Goal: Information Seeking & Learning: Learn about a topic

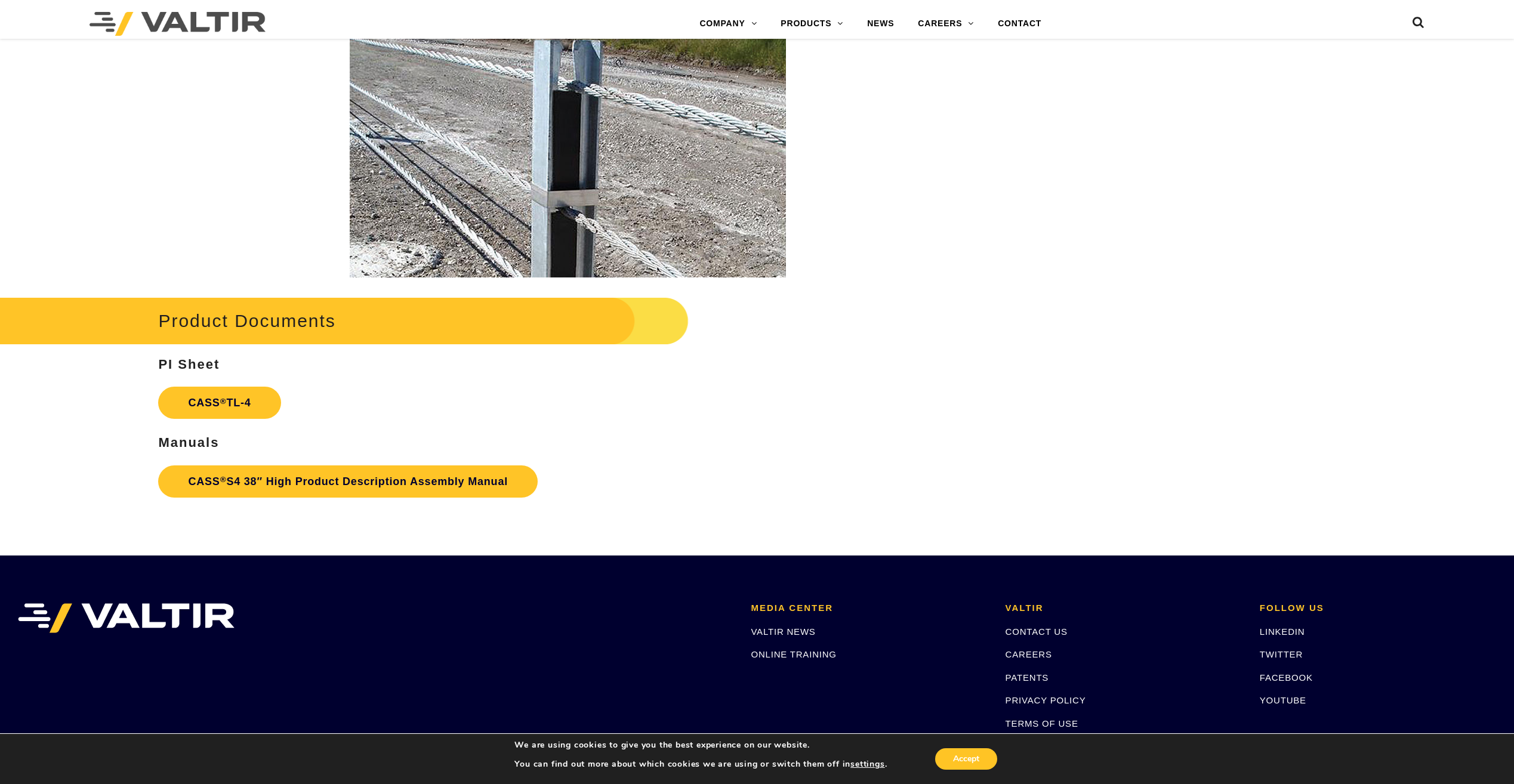
scroll to position [1731, 0]
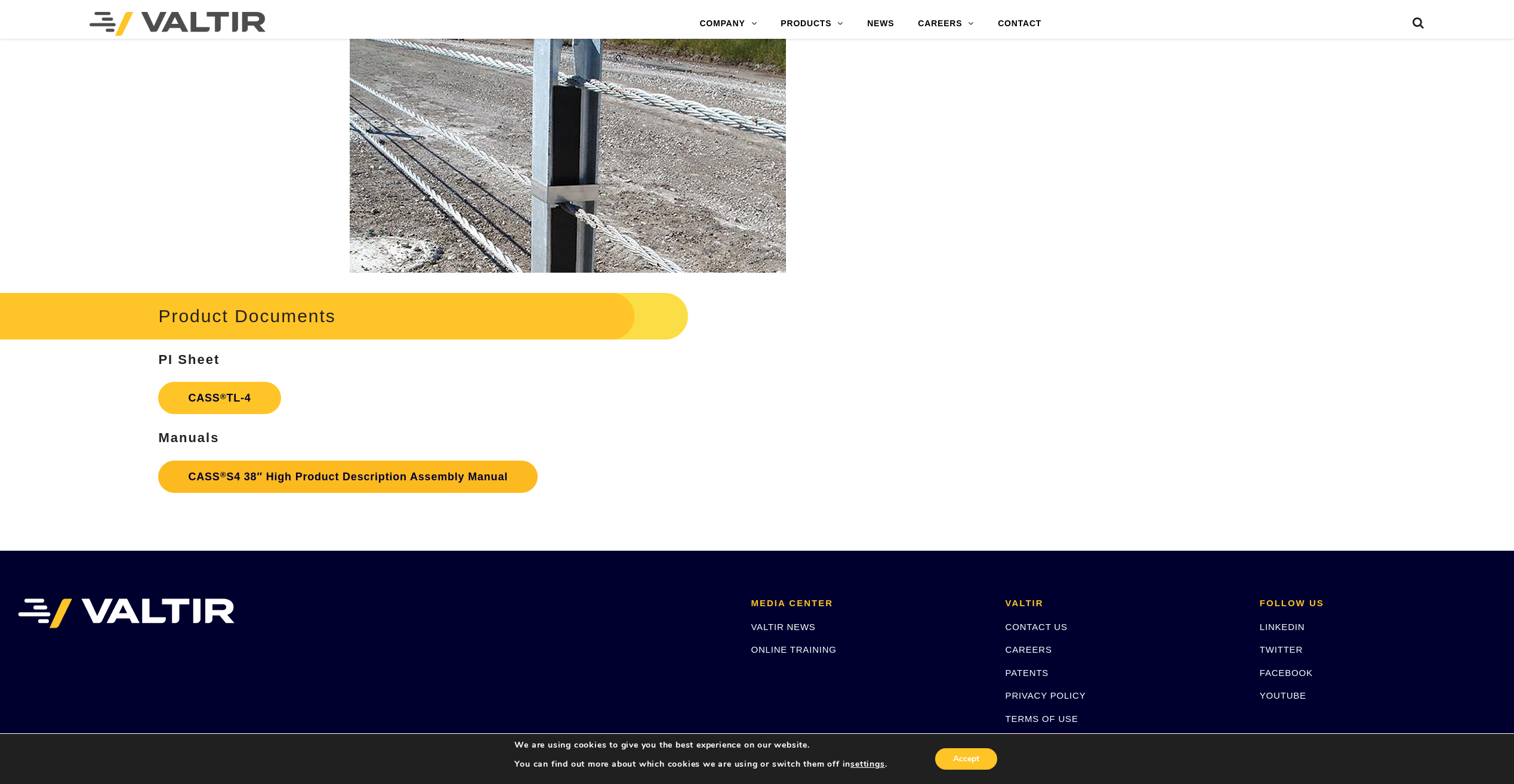
click at [244, 474] on link "CASS ® S4 38″ High Product Description Assembly Manual" at bounding box center [347, 476] width 380 height 32
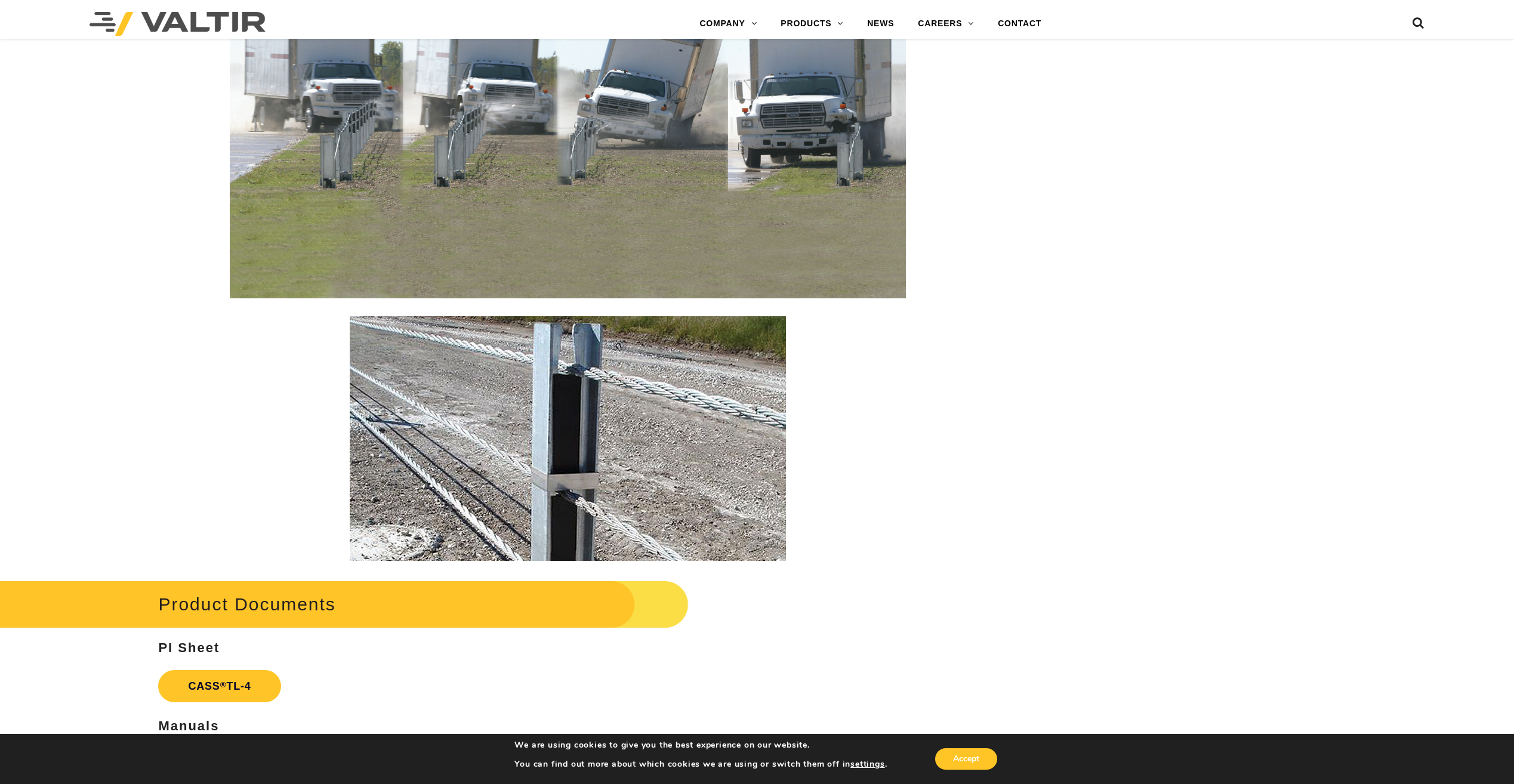
scroll to position [1437, 0]
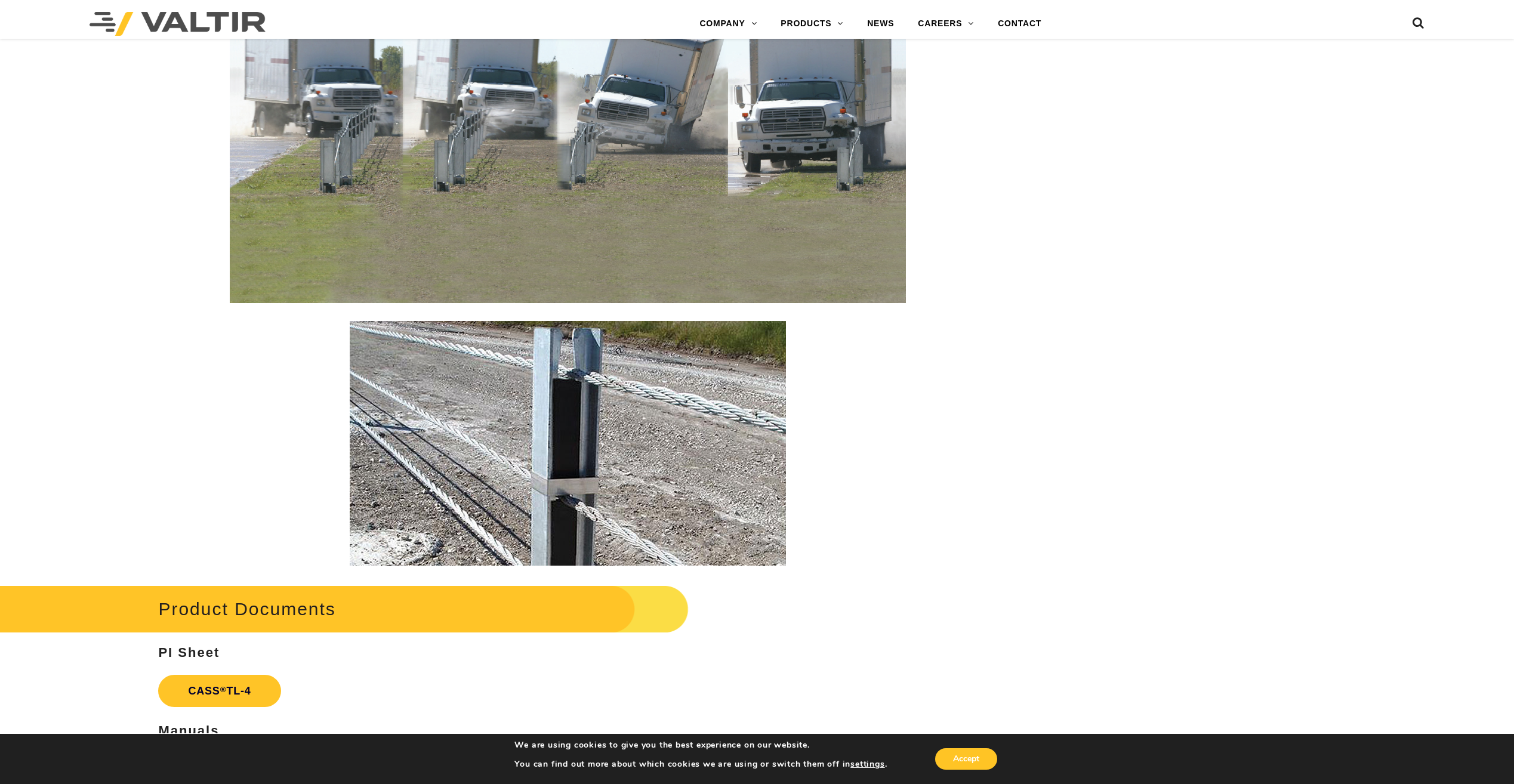
click at [575, 383] on img at bounding box center [567, 443] width 437 height 244
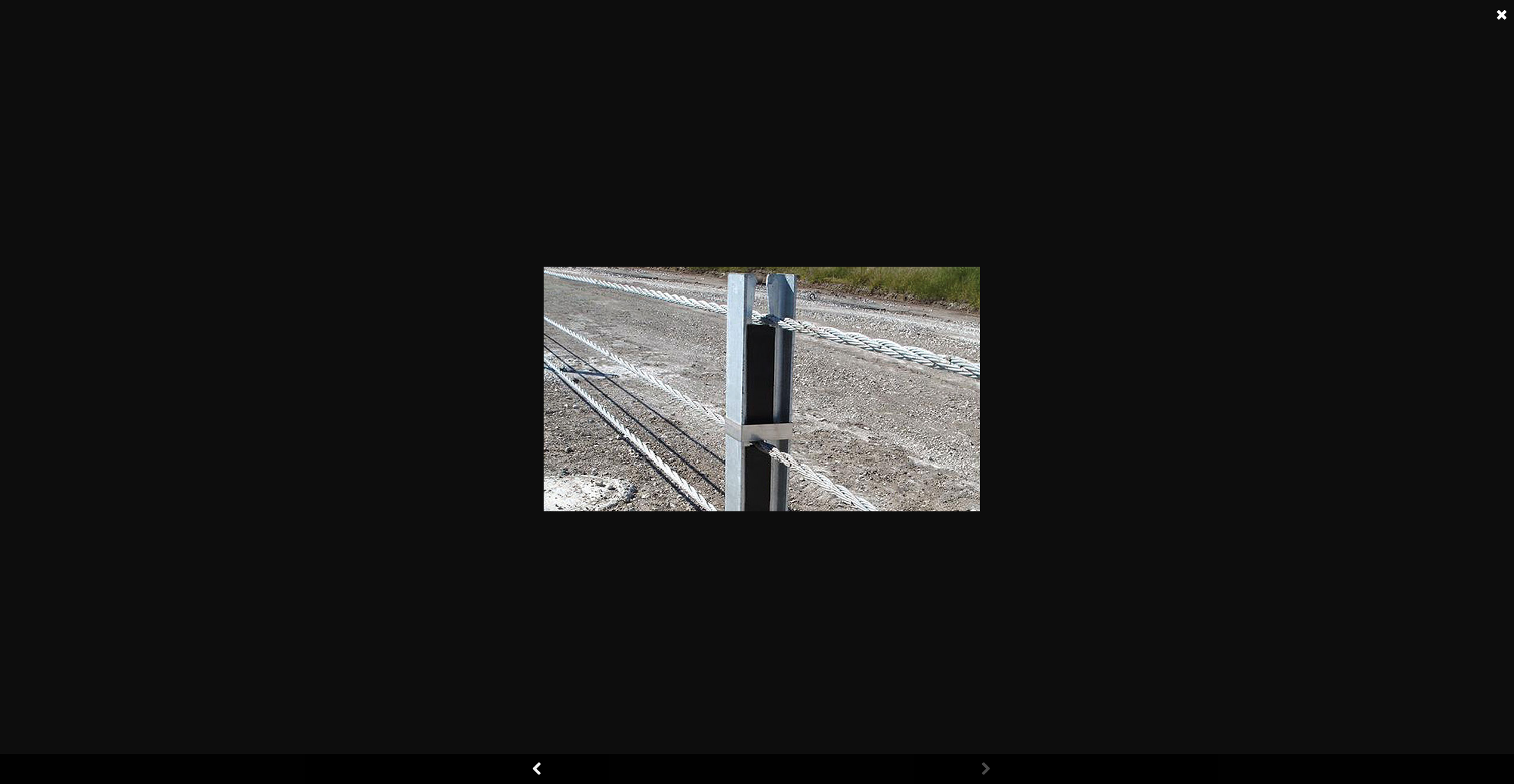
scroll to position [1617, 0]
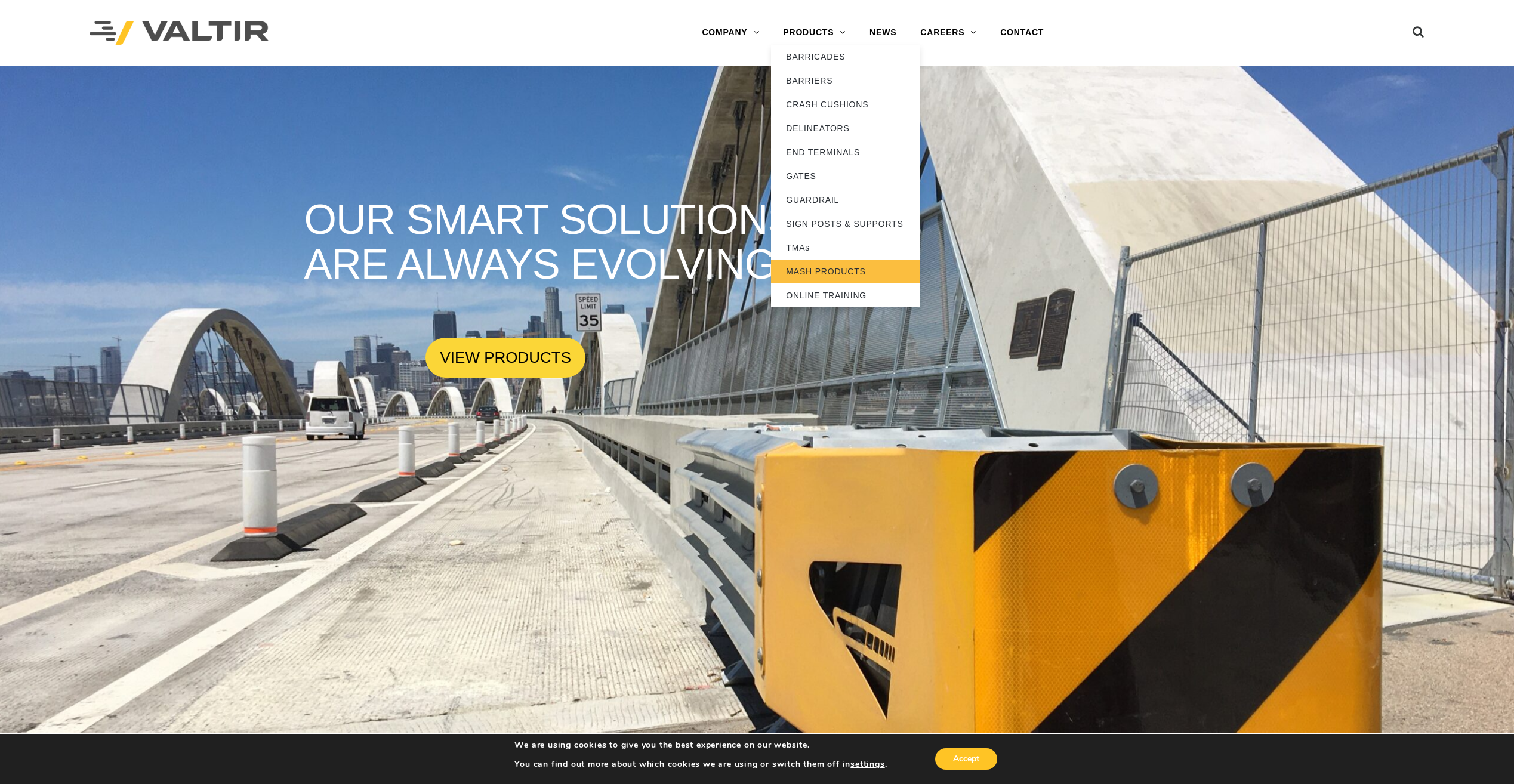
click at [839, 271] on link "MASH PRODUCTS" at bounding box center [846, 271] width 149 height 24
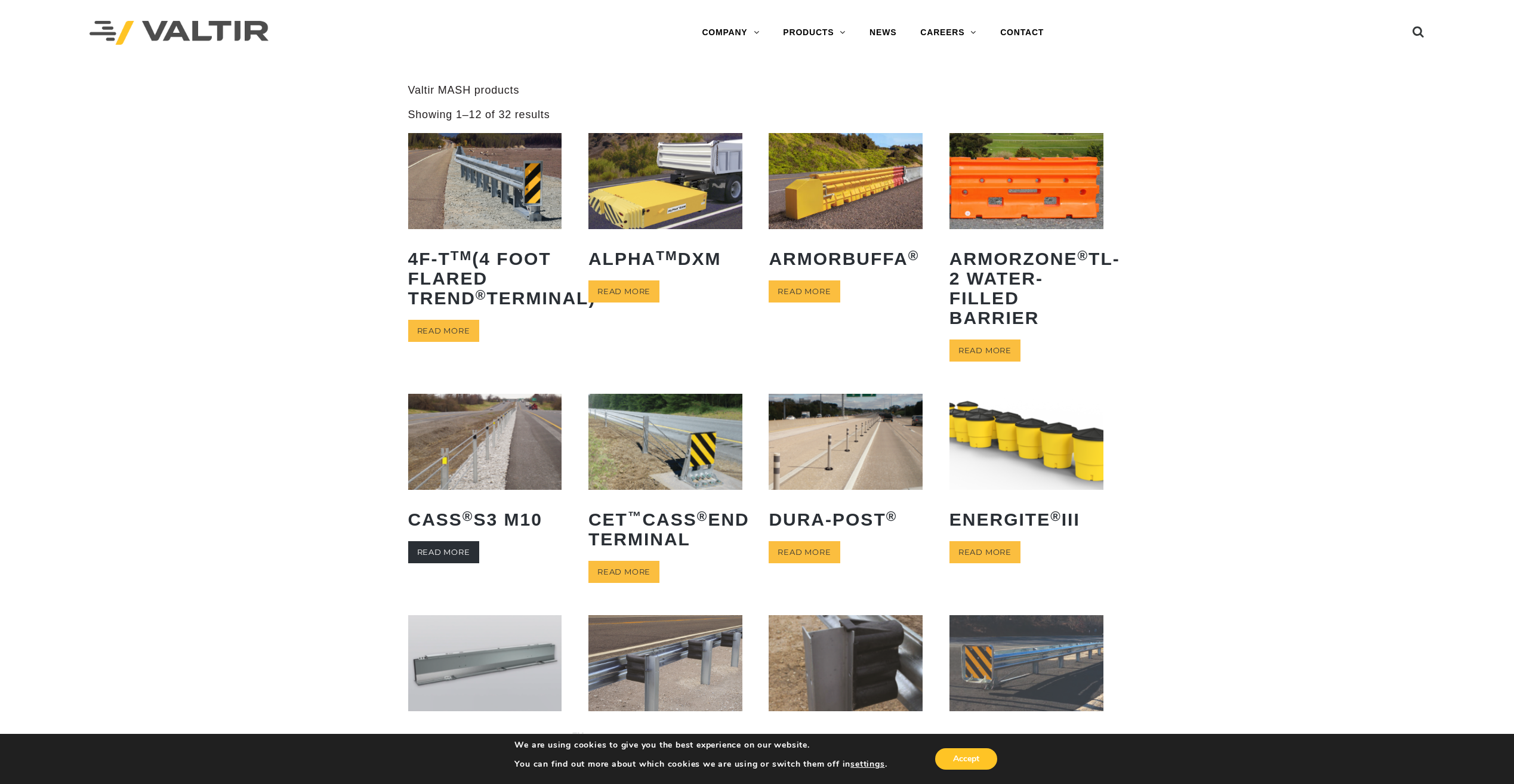
click at [445, 546] on link "Read more" at bounding box center [443, 552] width 71 height 22
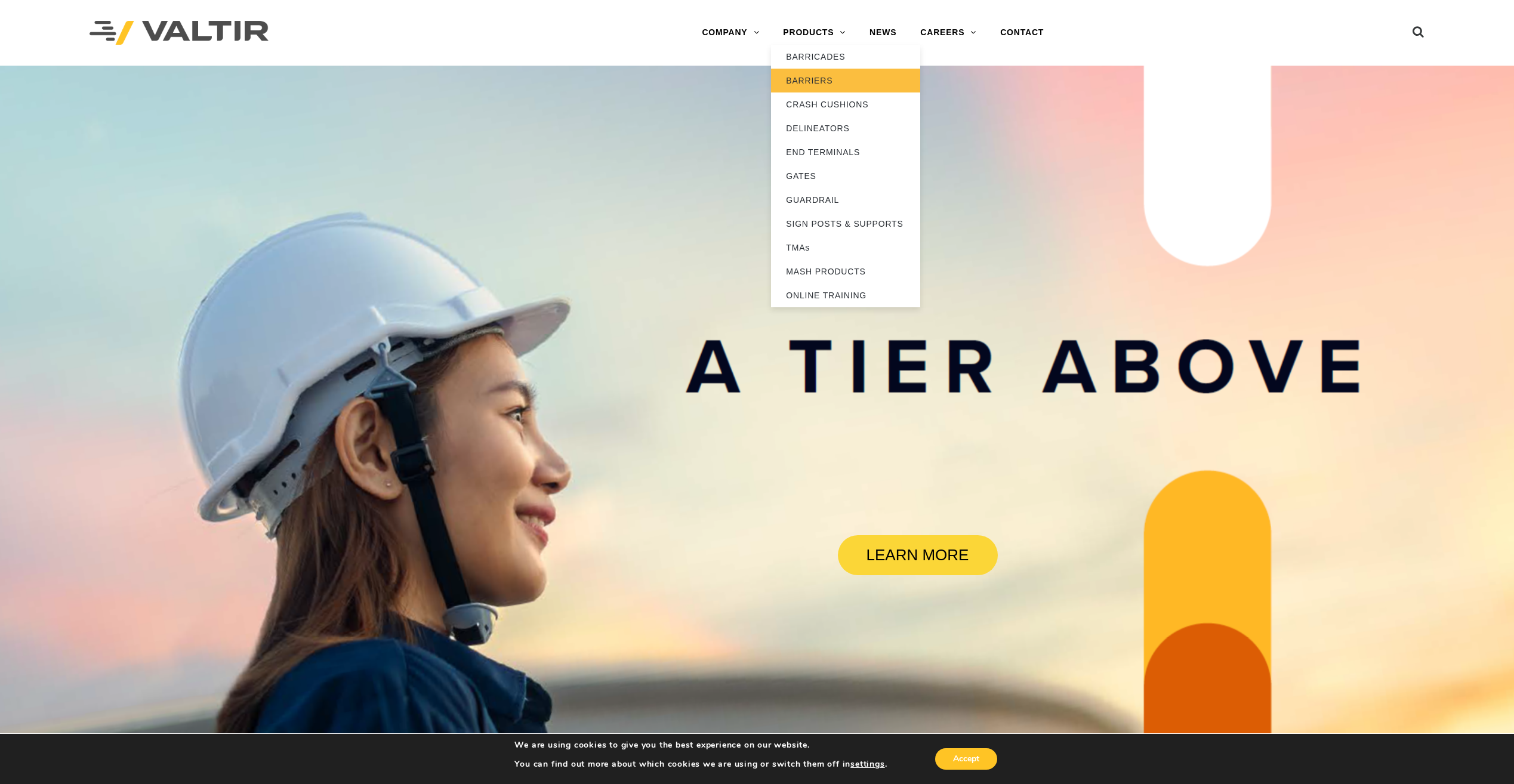
click at [815, 79] on link "BARRIERS" at bounding box center [846, 81] width 149 height 24
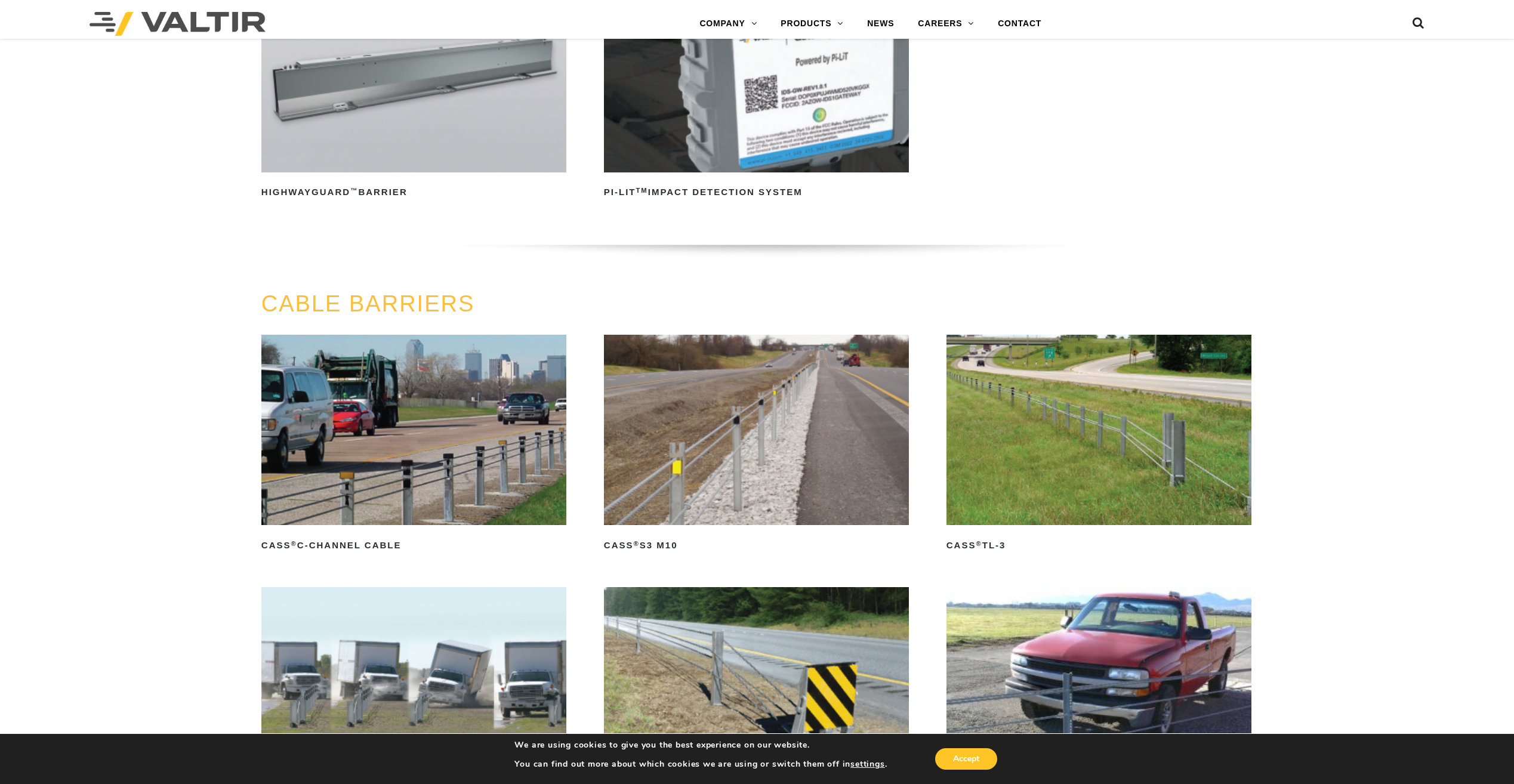
scroll to position [477, 0]
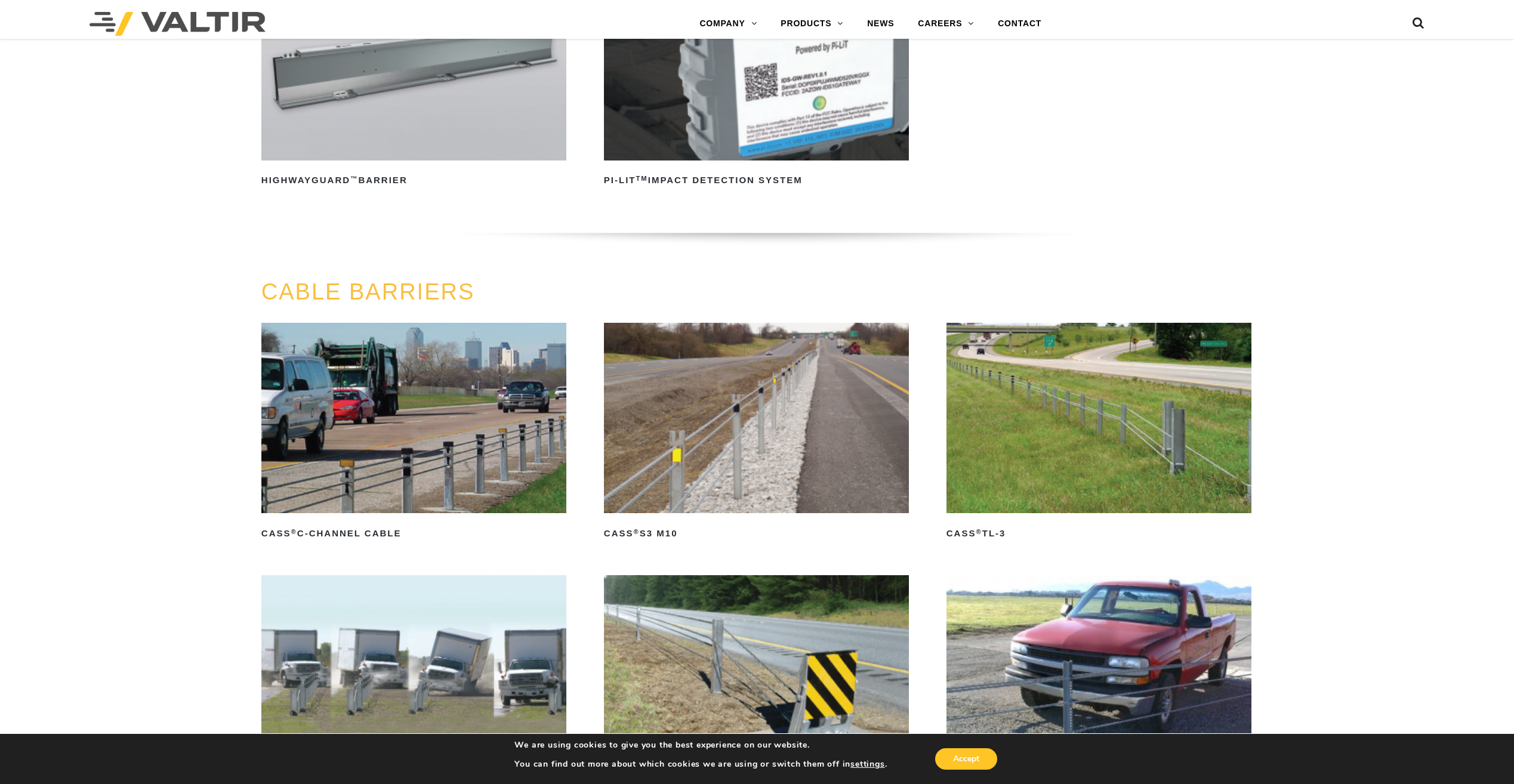
click at [1059, 453] on img at bounding box center [1099, 417] width 305 height 190
click at [719, 442] on img at bounding box center [757, 417] width 305 height 190
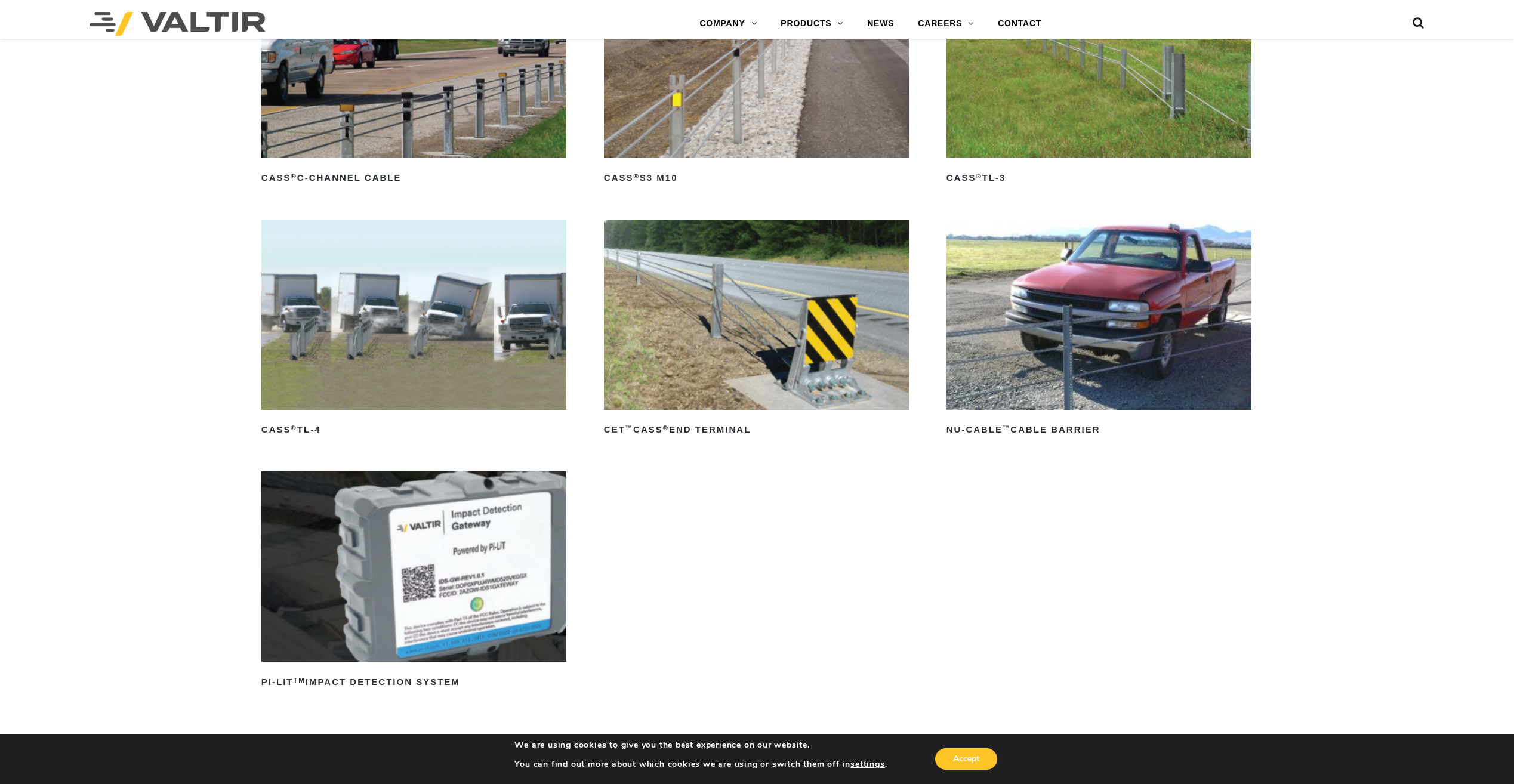
scroll to position [835, 0]
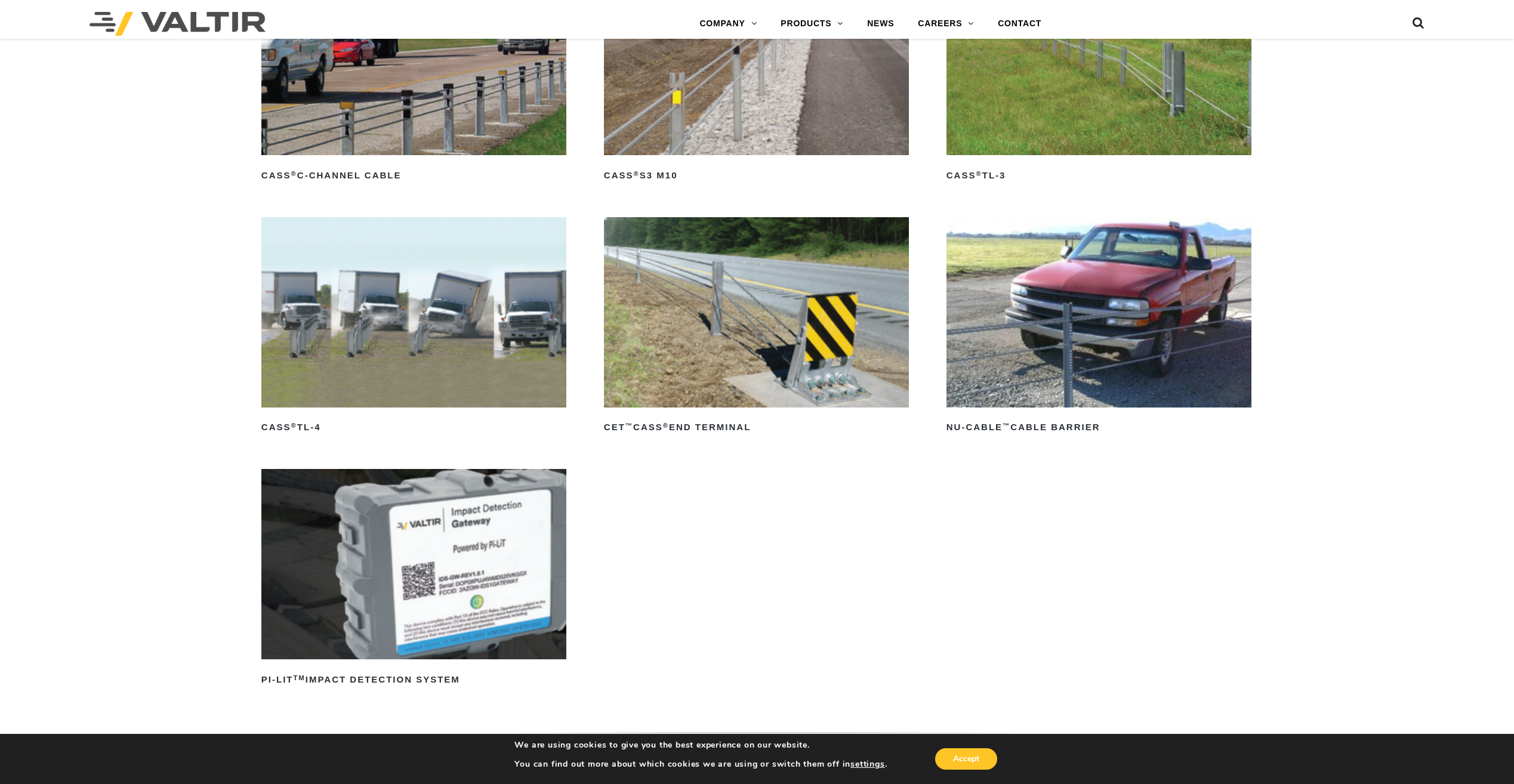
click at [361, 363] on img at bounding box center [414, 312] width 305 height 190
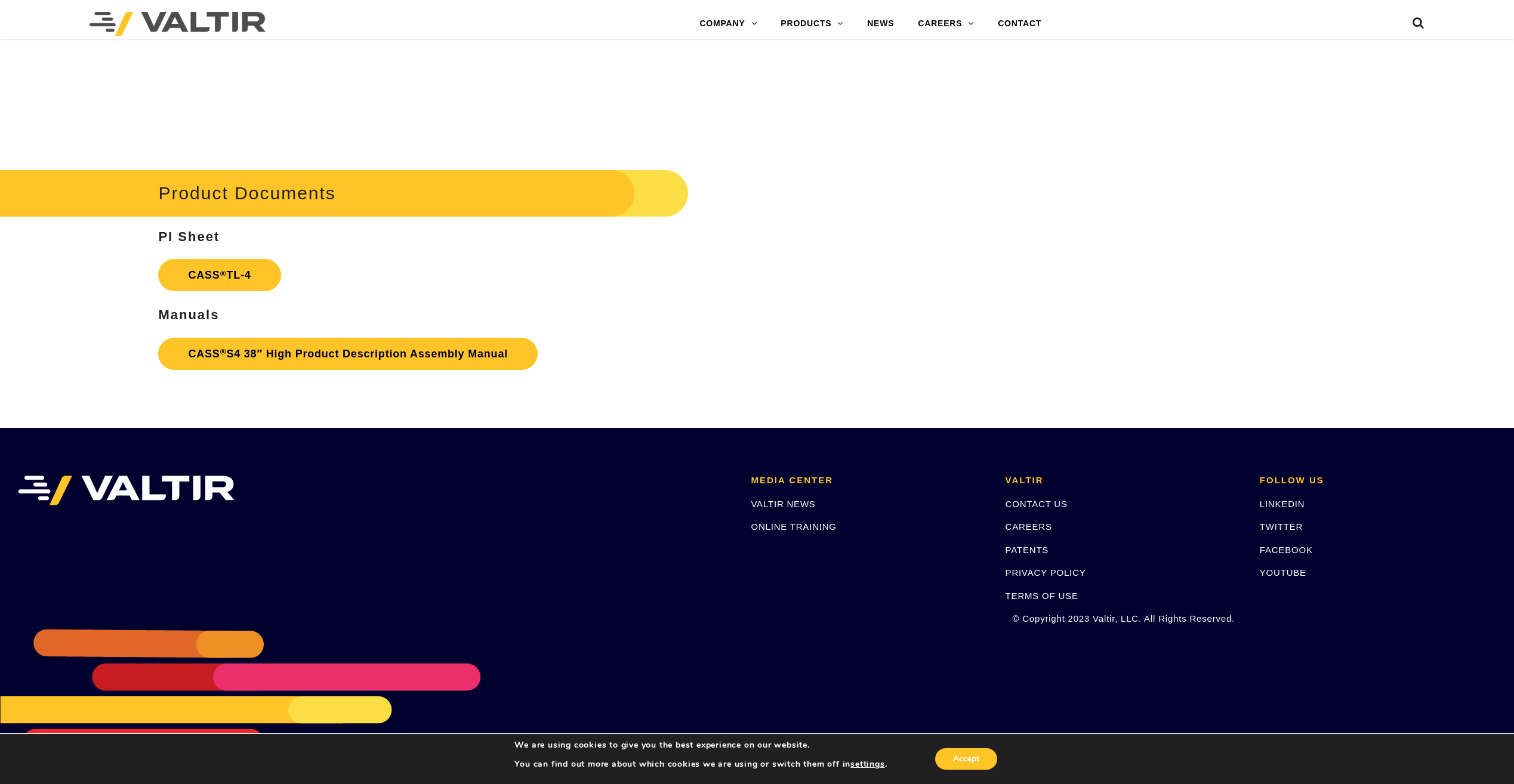
scroll to position [1855, 0]
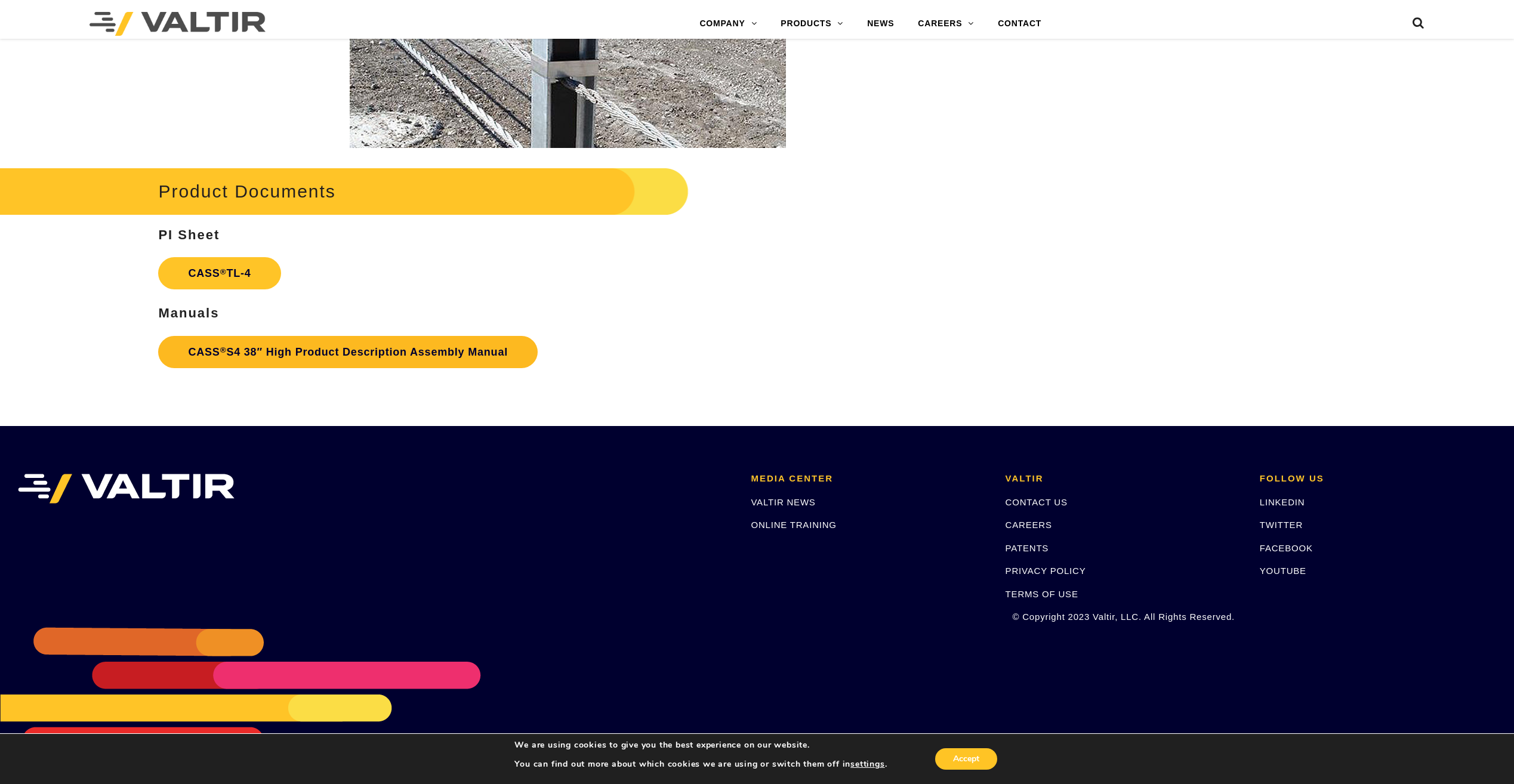
click at [407, 354] on link "CASS ® S4 38″ High Product Description Assembly Manual" at bounding box center [347, 351] width 380 height 32
